Goal: Transaction & Acquisition: Book appointment/travel/reservation

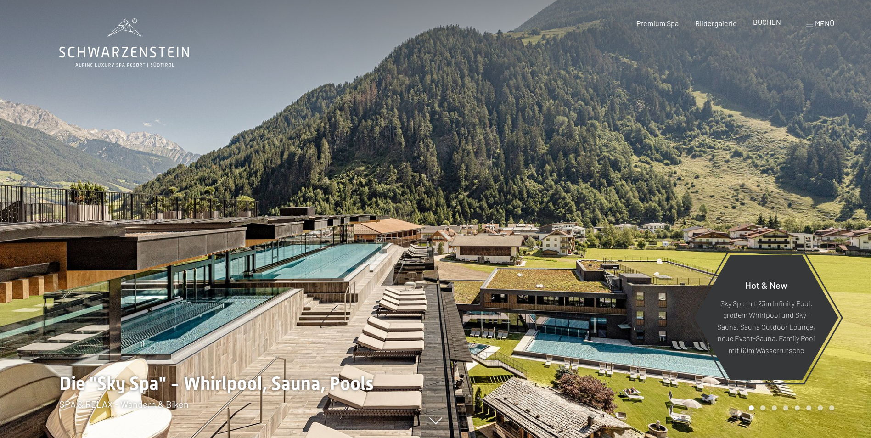
click at [770, 26] on span "BUCHEN" at bounding box center [767, 21] width 28 height 9
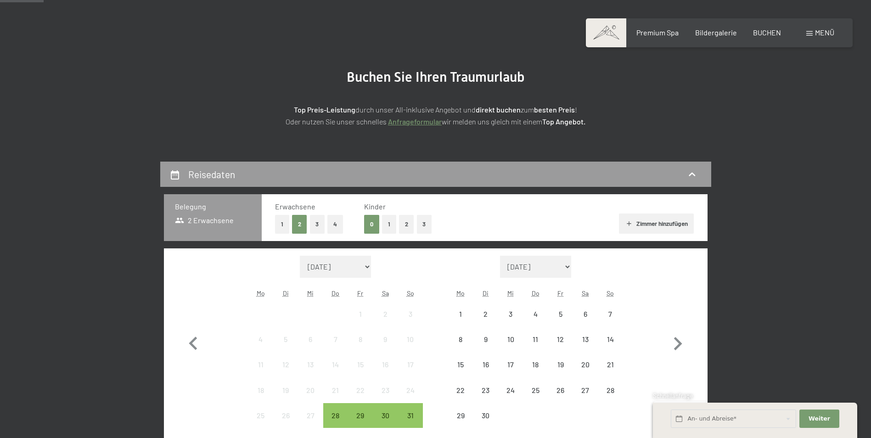
scroll to position [138, 0]
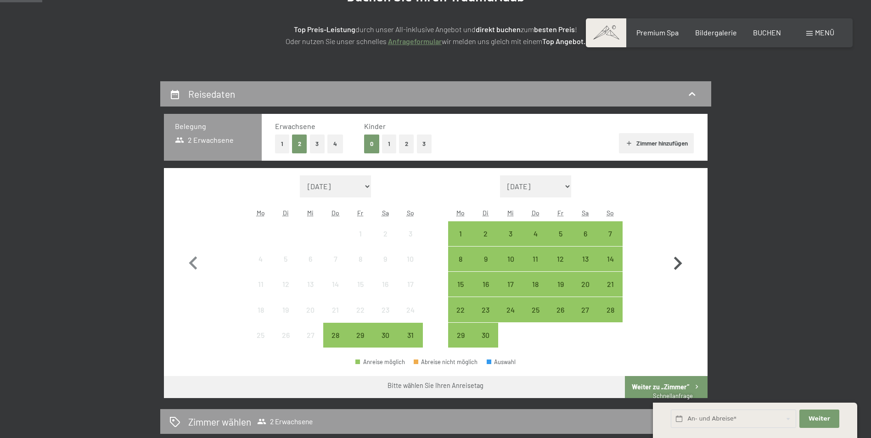
click at [676, 265] on icon "button" at bounding box center [678, 263] width 27 height 27
select select "2025-09-01"
select select "2025-10-01"
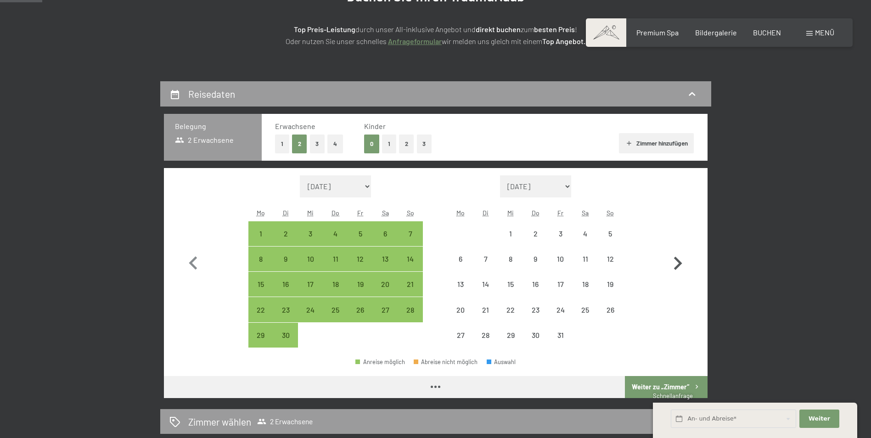
select select "2025-09-01"
select select "2025-10-01"
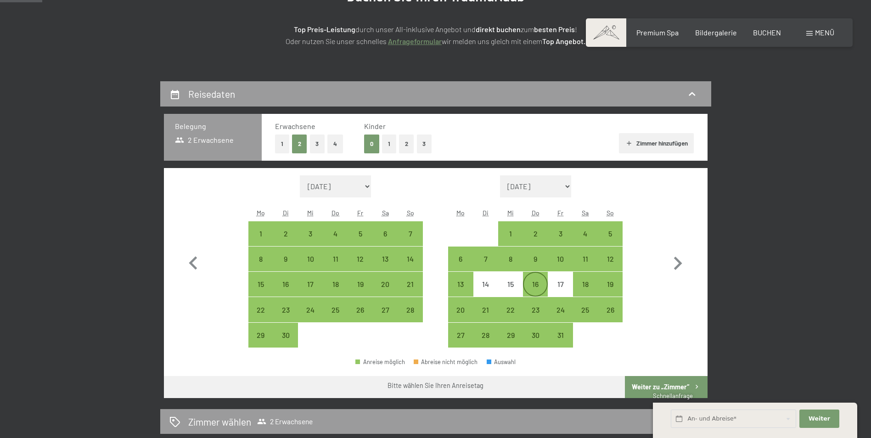
click at [537, 283] on div "16" at bounding box center [535, 292] width 23 height 23
select select "2025-09-01"
select select "2025-10-01"
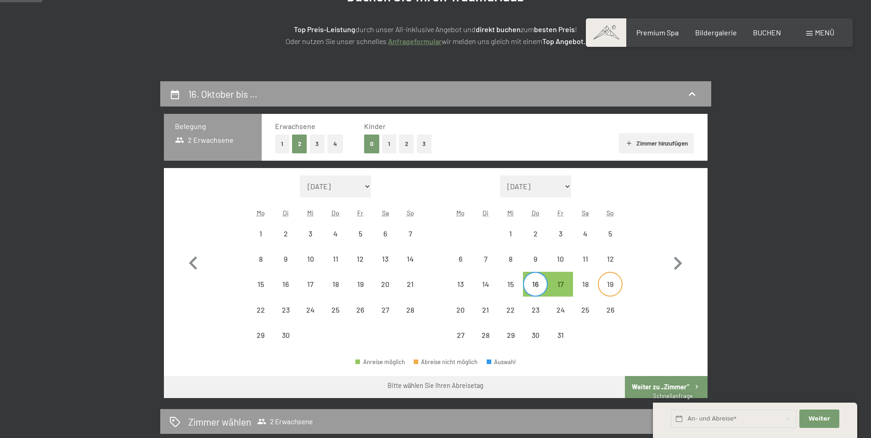
click at [613, 284] on div "19" at bounding box center [610, 292] width 23 height 23
select select "2025-09-01"
select select "2025-10-01"
